Goal: Task Accomplishment & Management: Complete application form

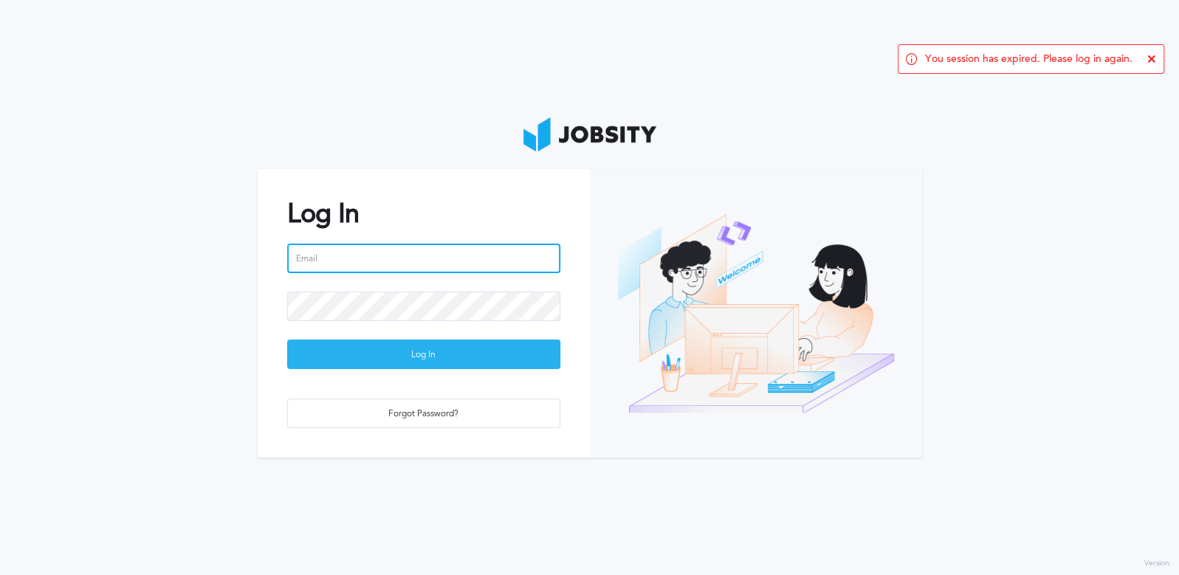
type input "[EMAIL_ADDRESS][PERSON_NAME][DOMAIN_NAME]"
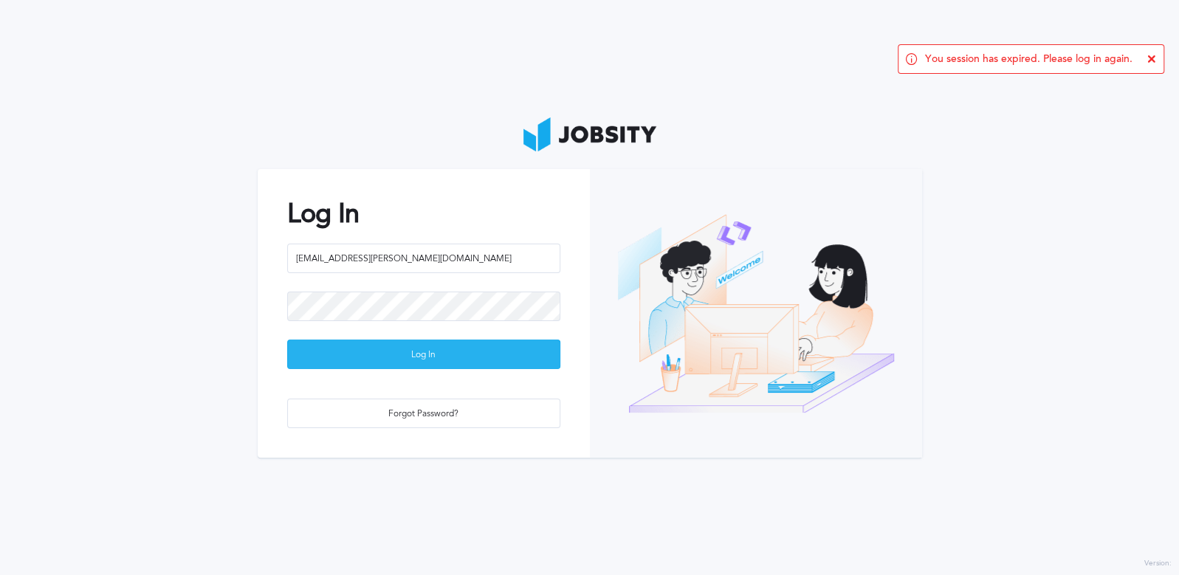
click at [379, 361] on div "Log In" at bounding box center [424, 355] width 272 height 30
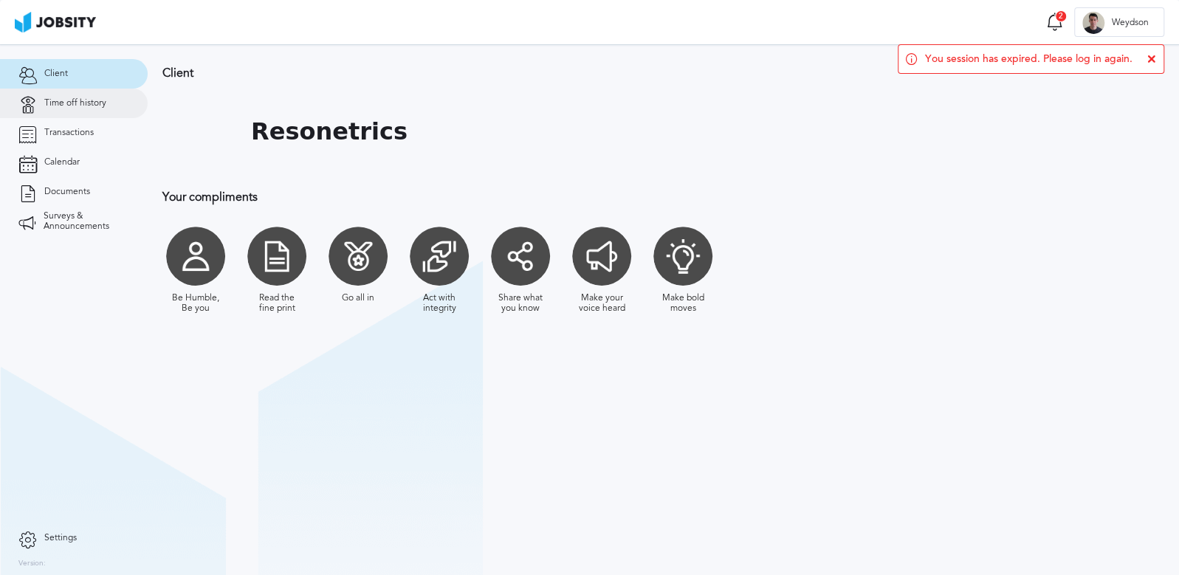
click at [80, 106] on span "Time off history" at bounding box center [75, 103] width 62 height 10
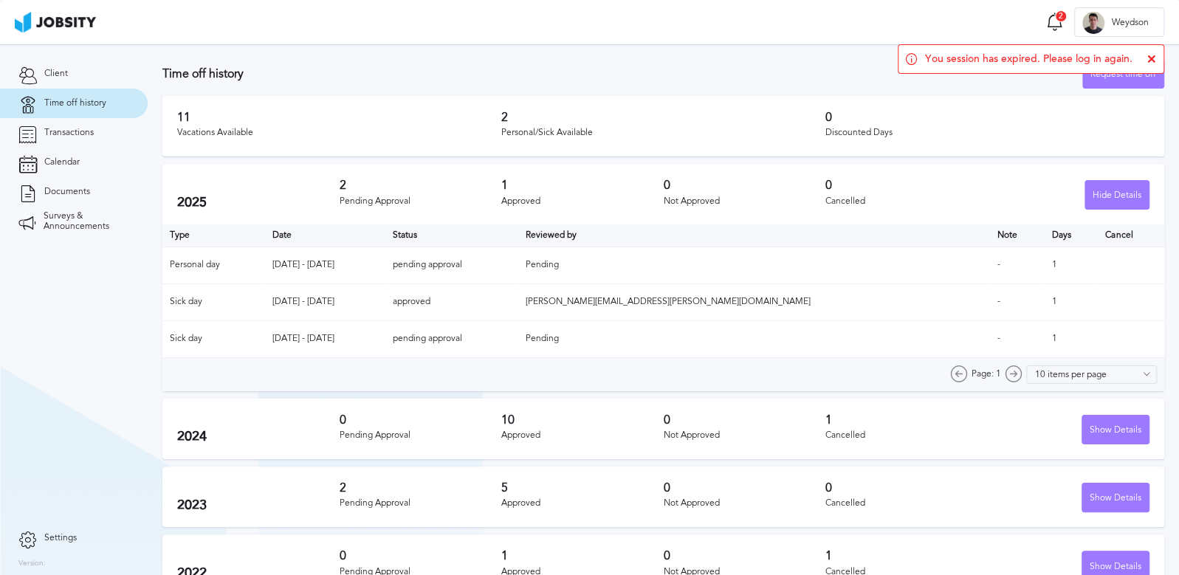
click at [1147, 59] on icon at bounding box center [1151, 59] width 9 height 9
click at [1102, 75] on div "Request time off" at bounding box center [1123, 75] width 80 height 30
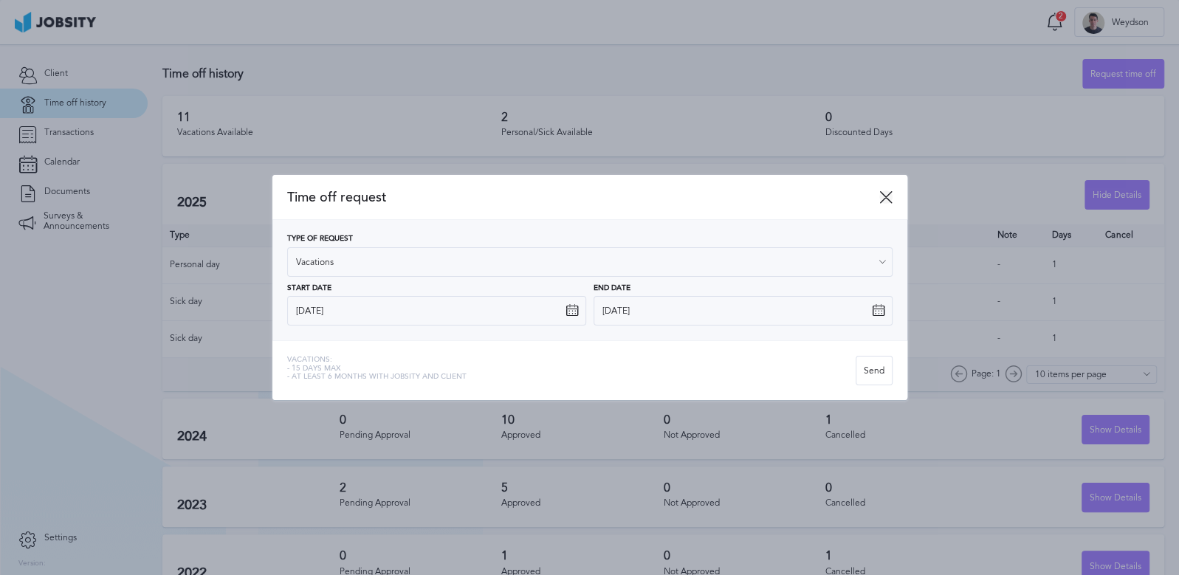
click at [890, 193] on icon at bounding box center [885, 196] width 13 height 13
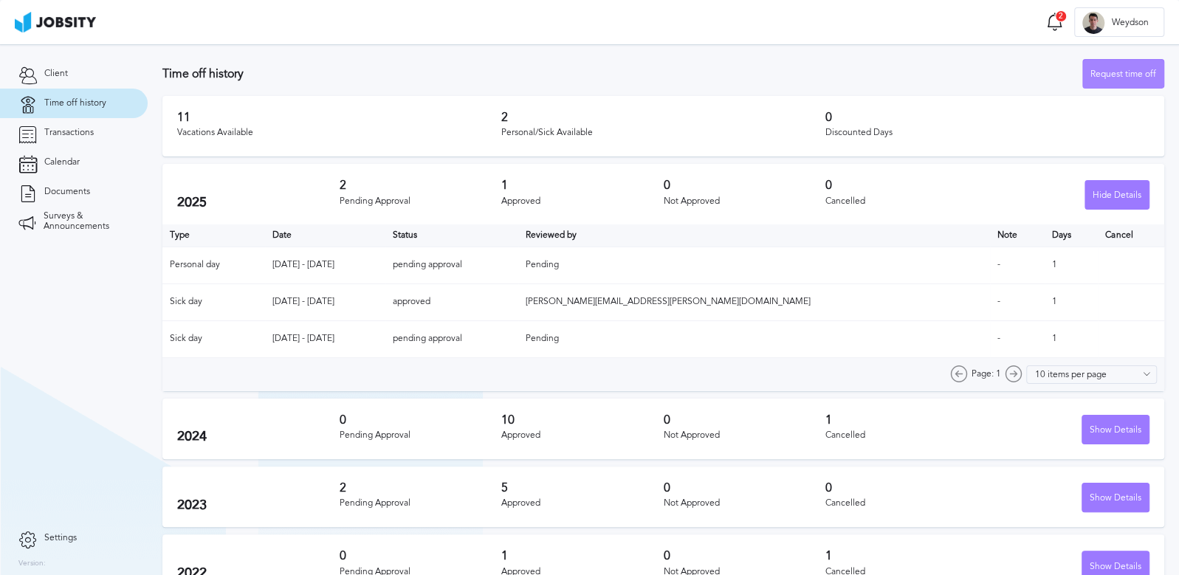
click at [1097, 80] on div "Request time off" at bounding box center [1123, 75] width 80 height 30
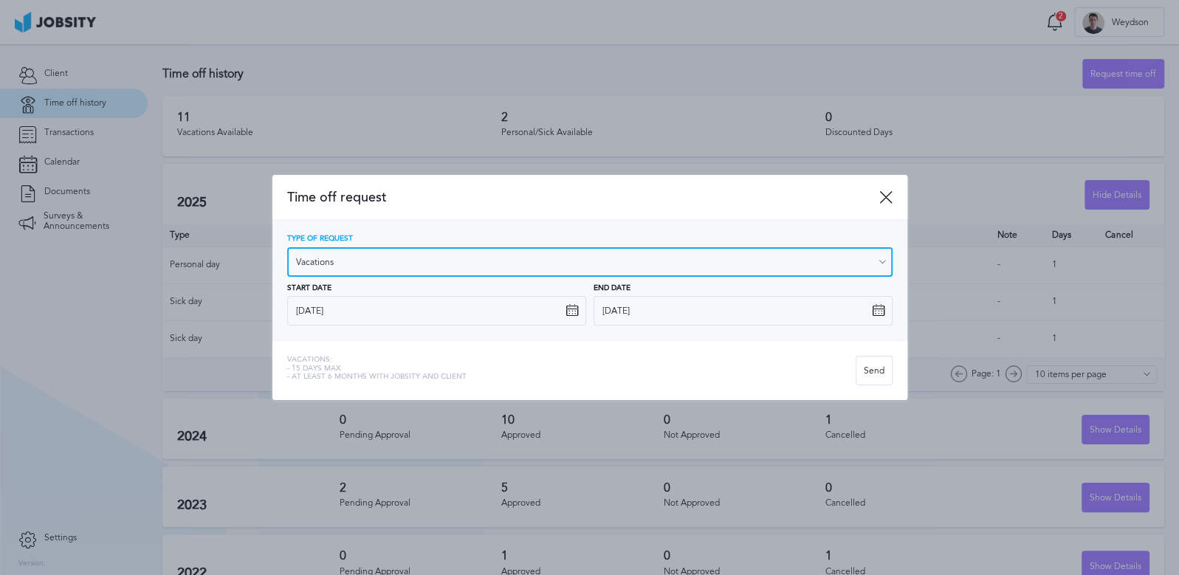
click at [391, 255] on input "Vacations" at bounding box center [589, 262] width 605 height 30
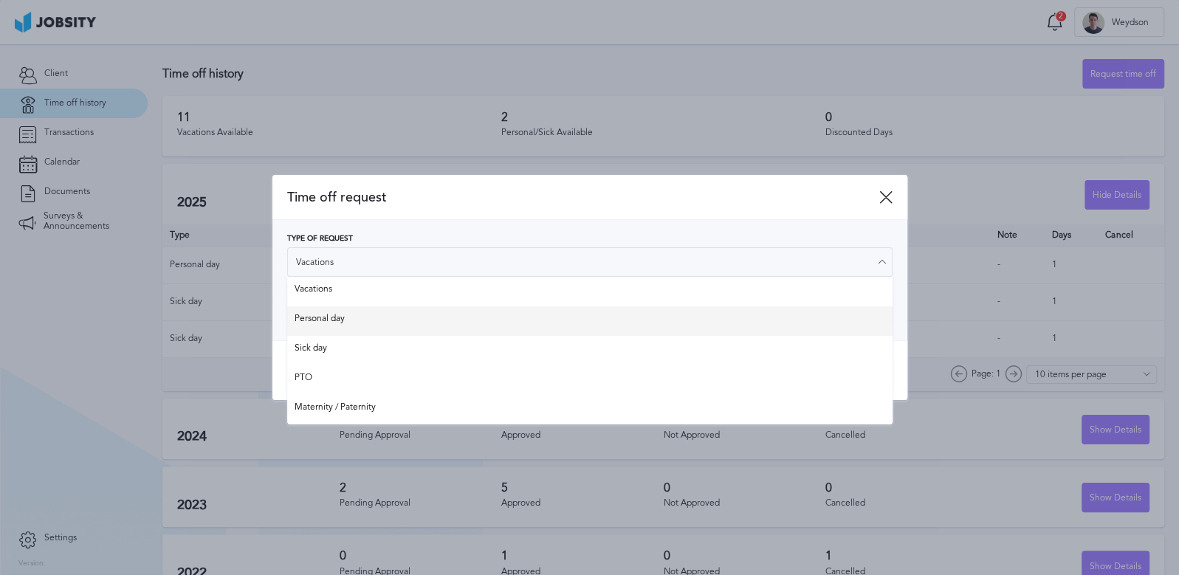
type input "Personal day"
click at [363, 317] on div "Type of Request Personal day Vacations Personal day Sick day PTO Maternity / Pa…" at bounding box center [589, 280] width 605 height 91
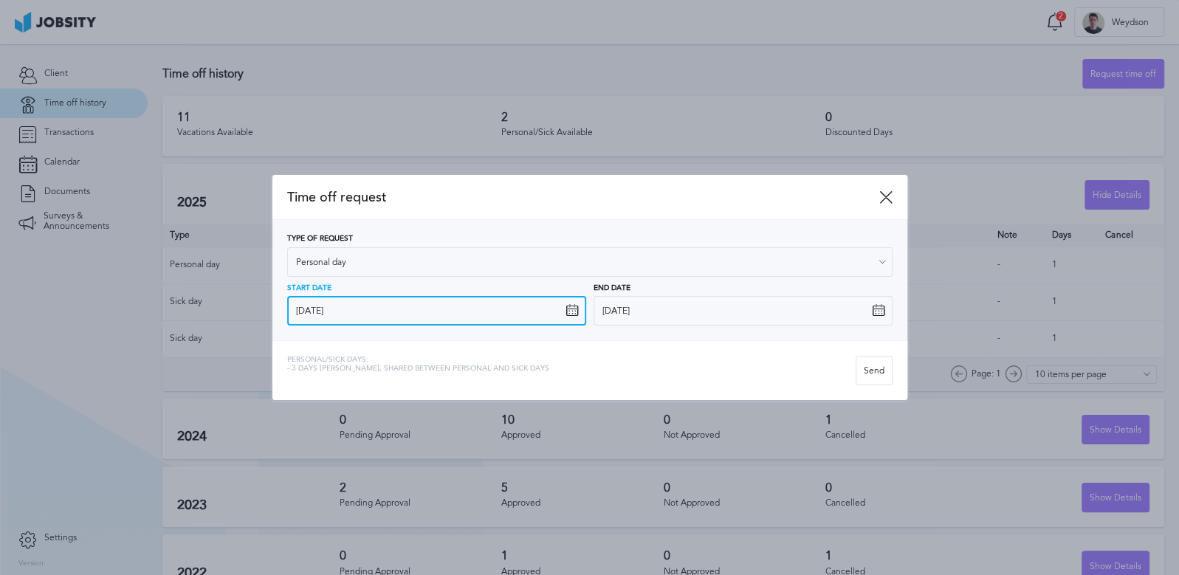
click at [352, 314] on input "[DATE]" at bounding box center [436, 311] width 299 height 30
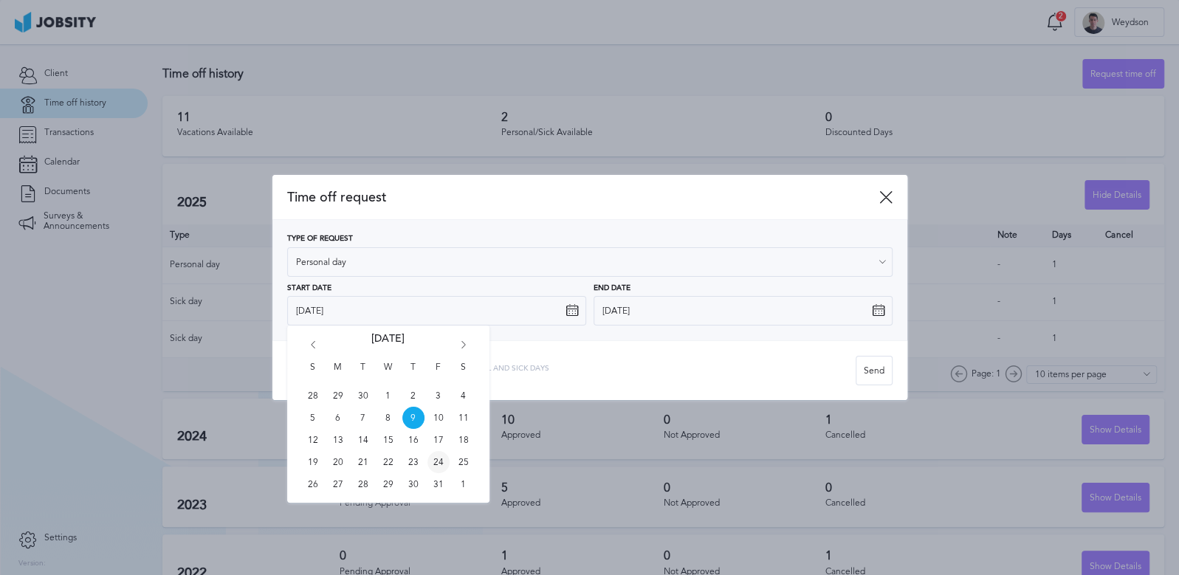
click at [442, 462] on span "24" at bounding box center [438, 462] width 22 height 22
type input "[DATE]"
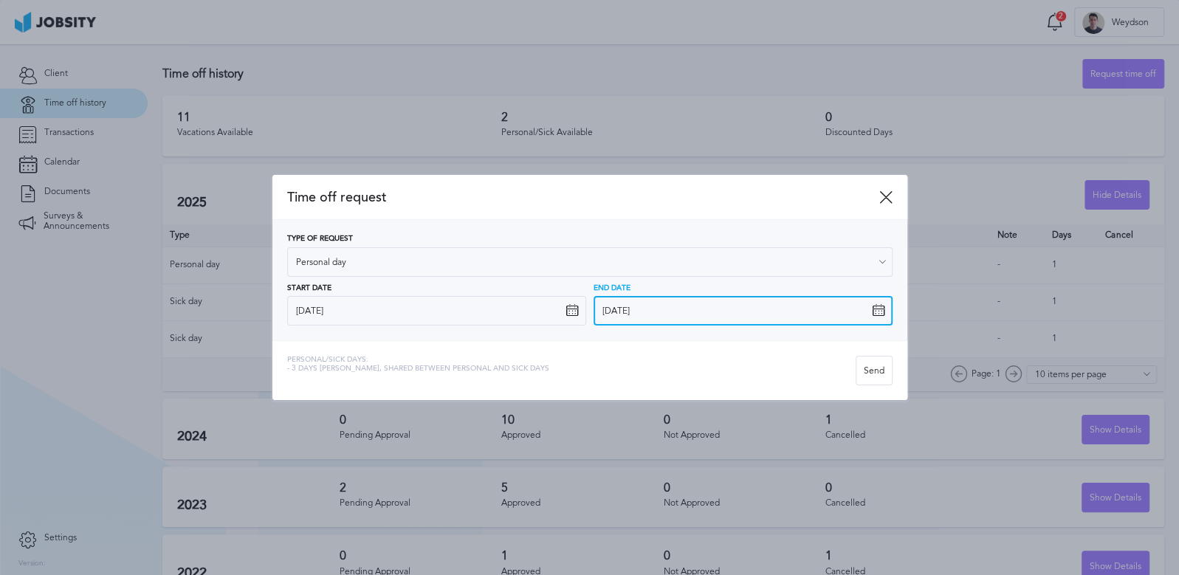
click at [693, 302] on input "[DATE]" at bounding box center [743, 311] width 299 height 30
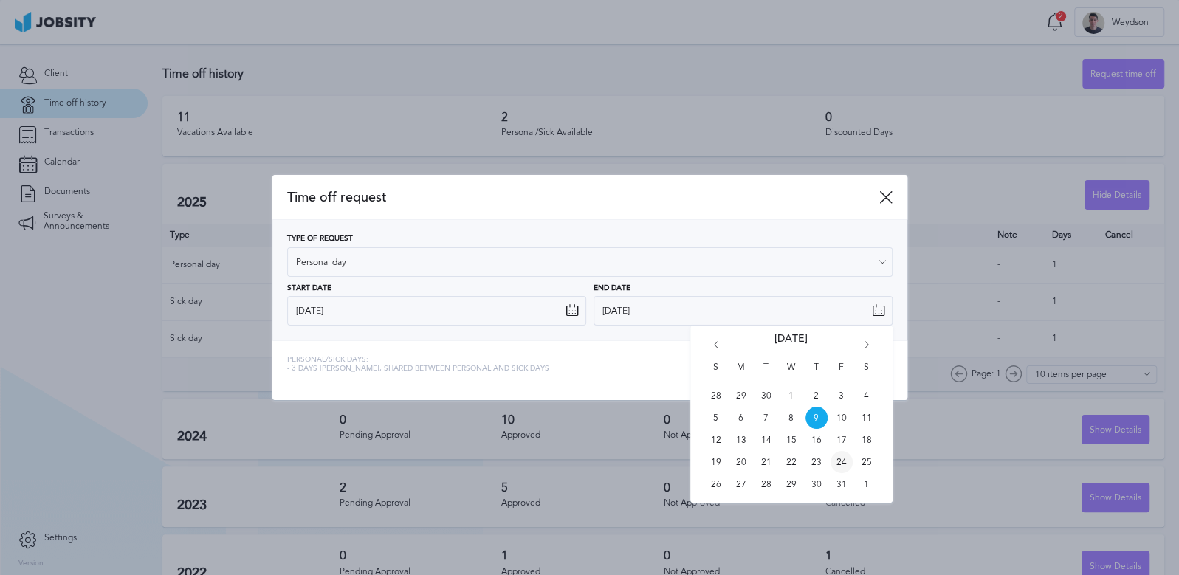
click at [839, 454] on span "24" at bounding box center [842, 462] width 22 height 22
type input "[DATE]"
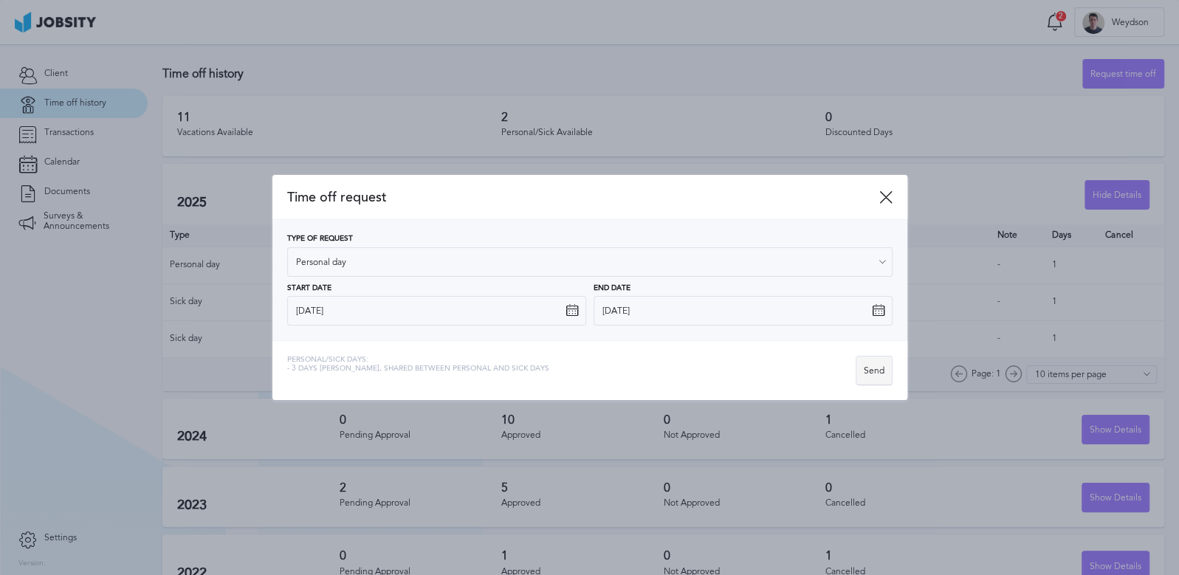
click at [875, 372] on div "Send" at bounding box center [873, 372] width 35 height 30
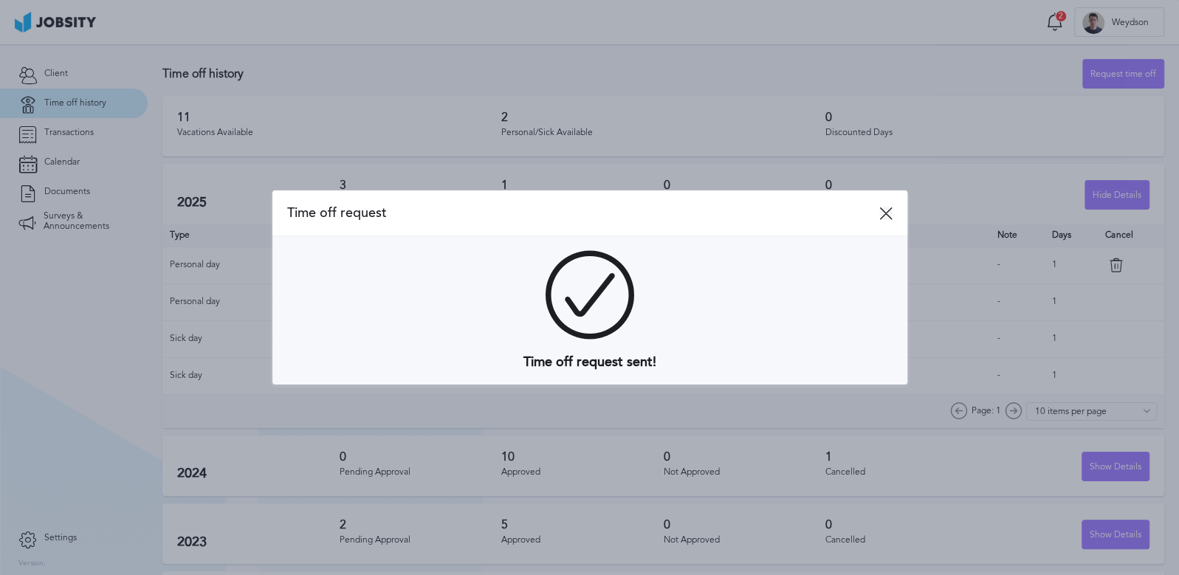
click at [891, 209] on icon at bounding box center [885, 213] width 13 height 13
